Goal: Information Seeking & Learning: Learn about a topic

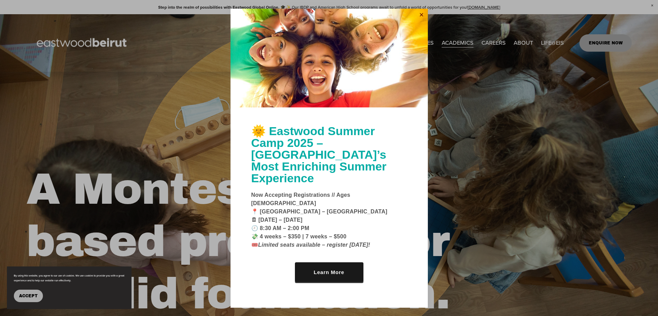
click at [417, 21] on link "Close" at bounding box center [421, 15] width 10 height 11
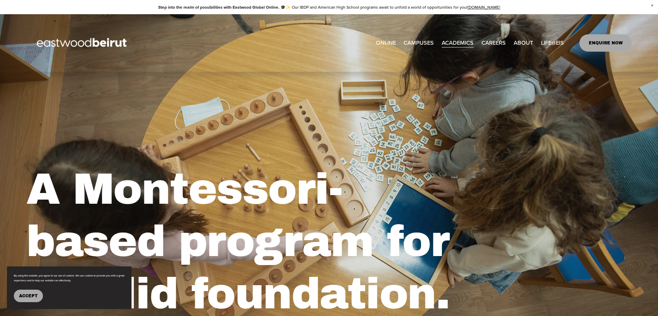
click at [0, 0] on span "IB-PYP Early Years" at bounding box center [0, 0] width 0 height 0
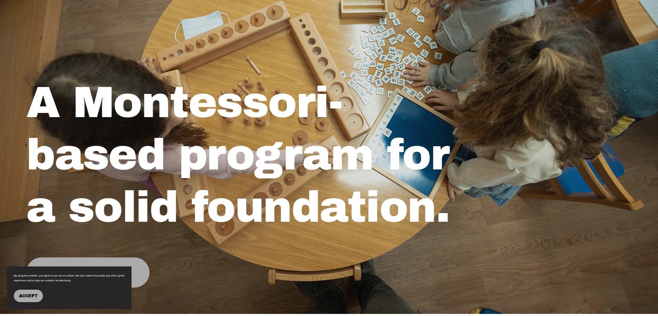
scroll to position [130, 0]
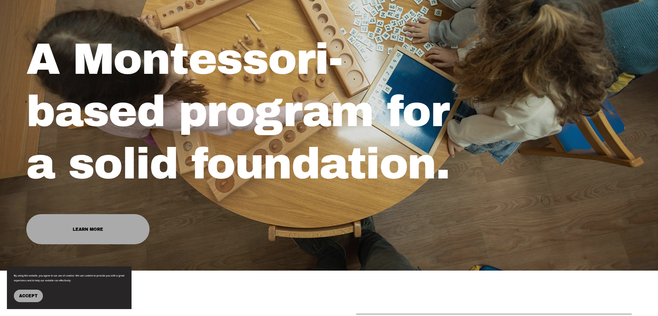
click at [28, 296] on span "Accept" at bounding box center [28, 295] width 19 height 5
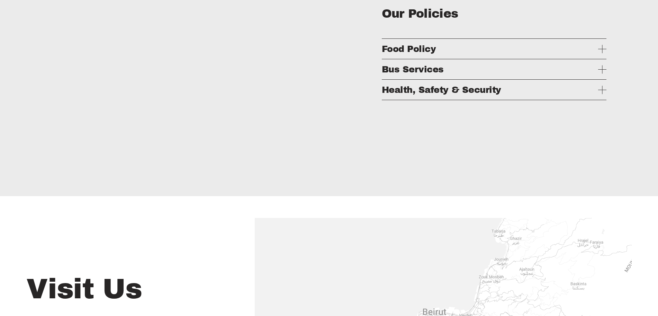
scroll to position [1861, 0]
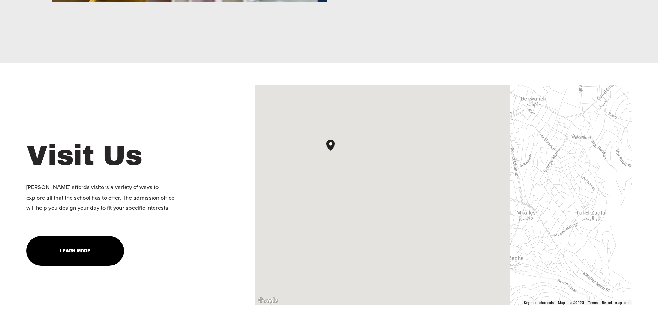
drag, startPoint x: 295, startPoint y: 156, endPoint x: 553, endPoint y: 170, distance: 258.6
click at [553, 170] on div at bounding box center [443, 194] width 377 height 221
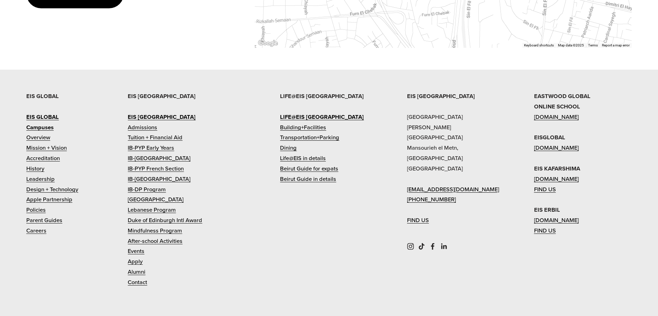
scroll to position [2120, 0]
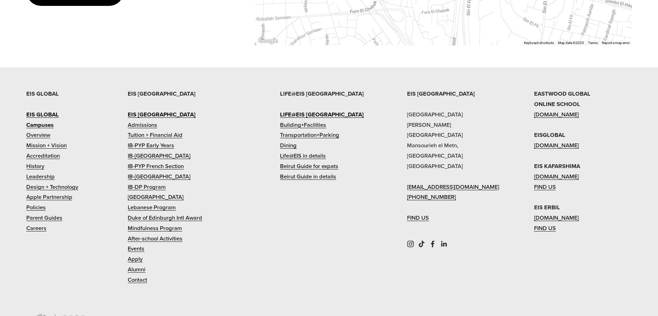
click at [157, 140] on link "Tuition + Financial Aid" at bounding box center [155, 135] width 55 height 10
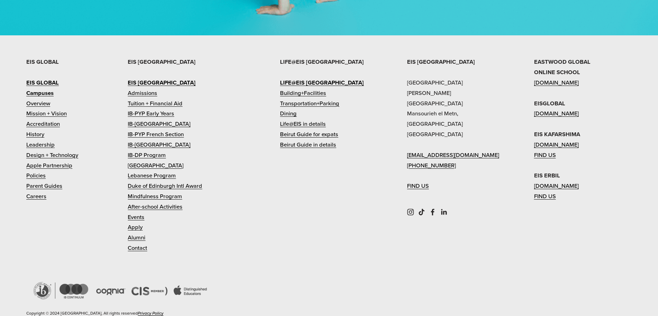
scroll to position [1125, 0]
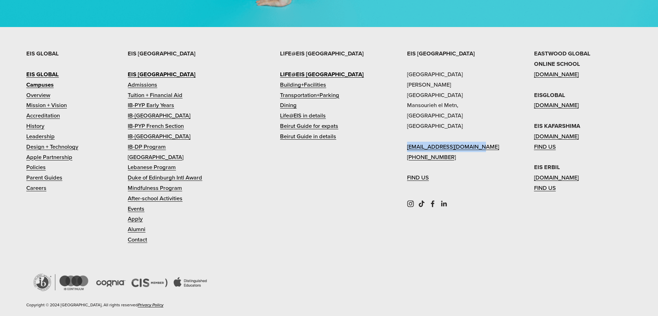
drag, startPoint x: 479, startPoint y: 153, endPoint x: 404, endPoint y: 153, distance: 75.8
click at [404, 153] on div "EIS BEIRUT Eastwood International School Sami Solh Street Mansourieh el Metn, B…" at bounding box center [329, 189] width 658 height 282
copy link "[EMAIL_ADDRESS][DOMAIN_NAME]"
